Goal: Information Seeking & Learning: Learn about a topic

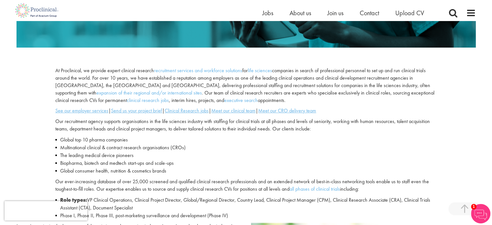
scroll to position [162, 0]
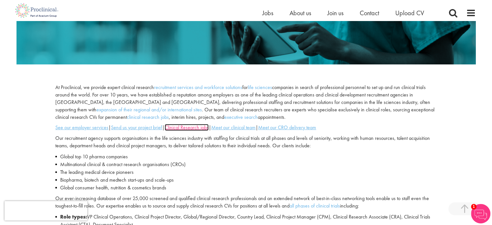
click at [200, 126] on u "Clinical Research jobs" at bounding box center [187, 127] width 44 height 7
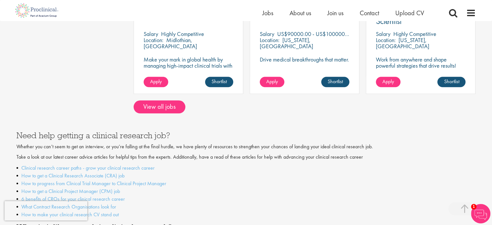
scroll to position [582, 0]
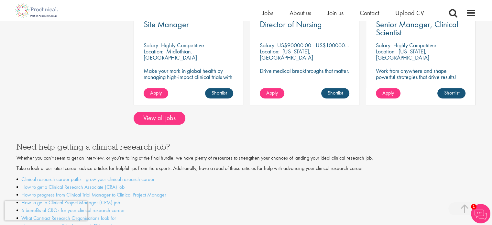
click at [172, 125] on div at bounding box center [246, 125] width 469 height 0
click at [165, 112] on link "View all jobs" at bounding box center [160, 118] width 52 height 13
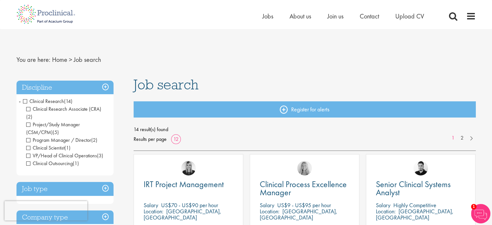
click at [27, 144] on span "Clinical Scientist" at bounding box center [45, 147] width 38 height 7
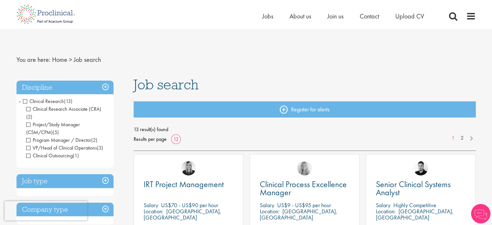
click at [28, 144] on span "VP/Head of Clinical Operations" at bounding box center [61, 147] width 71 height 7
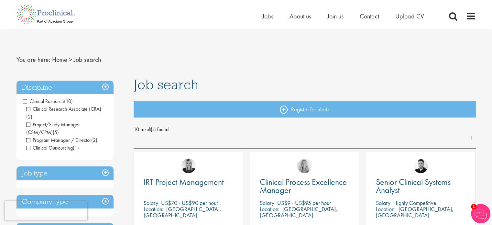
click at [22, 103] on li "Clinical Research (10) - + Clinical Research Associate (CRA) (2) Project/Study …" at bounding box center [65, 125] width 97 height 58
click at [26, 103] on span "Clinical Research" at bounding box center [43, 101] width 41 height 7
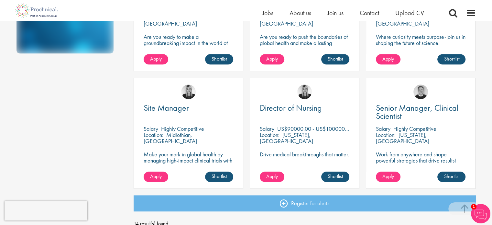
scroll to position [453, 0]
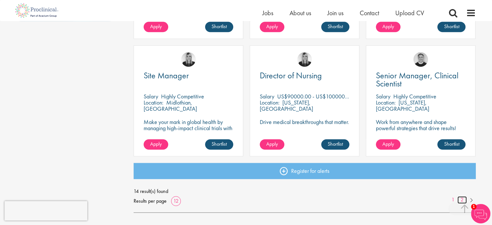
click at [462, 202] on link "2" at bounding box center [462, 199] width 9 height 7
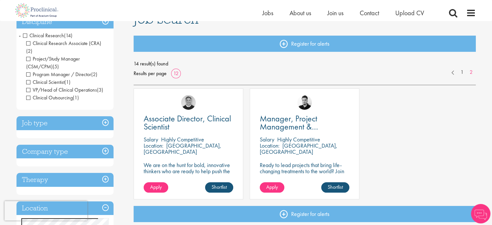
scroll to position [65, 0]
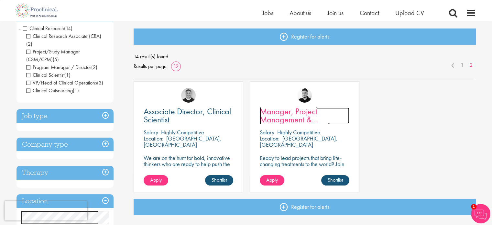
click at [286, 112] on span "Manager, Project Management & Operational Delivery" at bounding box center [295, 119] width 70 height 27
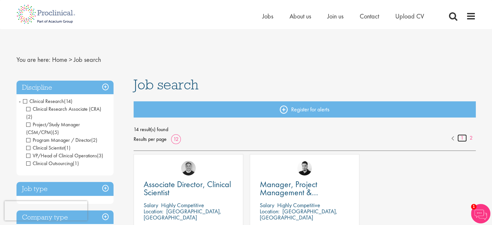
click at [462, 139] on link "1" at bounding box center [462, 137] width 9 height 7
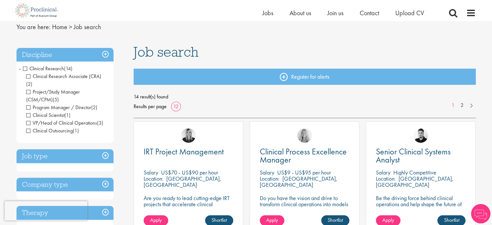
scroll to position [97, 0]
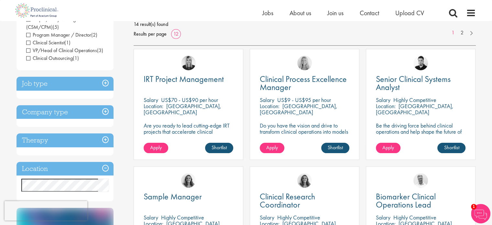
drag, startPoint x: 101, startPoint y: 76, endPoint x: 102, endPoint y: 80, distance: 3.9
click at [102, 77] on h3 "Job type" at bounding box center [65, 84] width 97 height 14
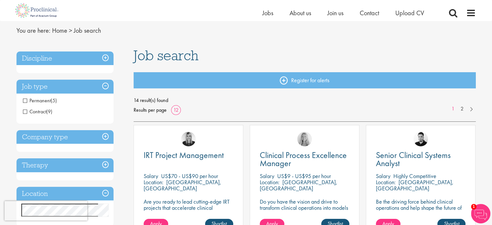
scroll to position [0, 0]
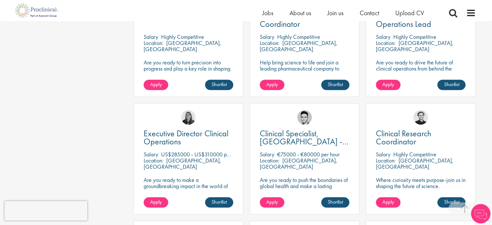
scroll to position [356, 0]
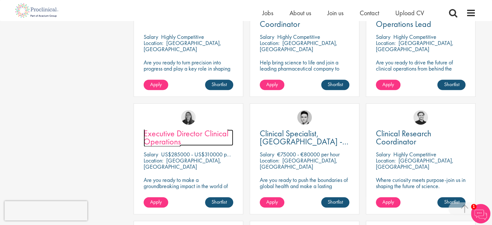
click at [184, 131] on link "Executive Director Clinical Operations" at bounding box center [189, 137] width 90 height 16
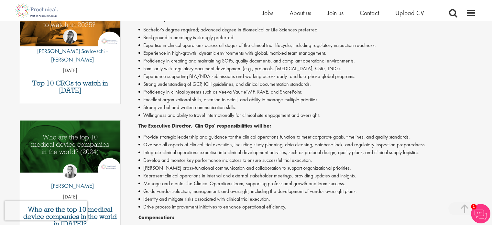
scroll to position [227, 0]
